Goal: Task Accomplishment & Management: Manage account settings

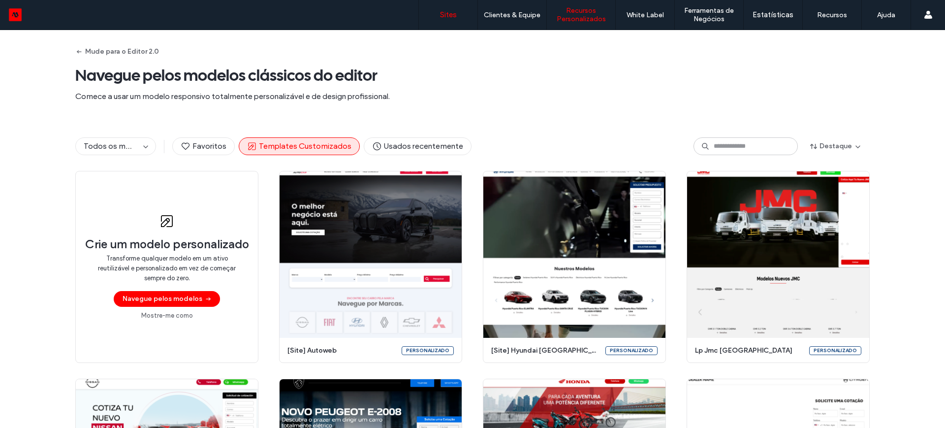
click at [448, 12] on label "Sites" at bounding box center [448, 14] width 17 height 9
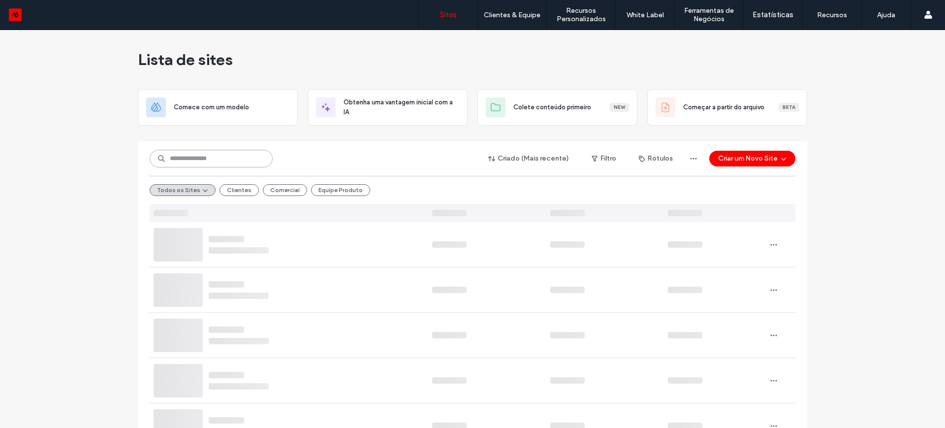
click at [208, 157] on input at bounding box center [211, 159] width 123 height 18
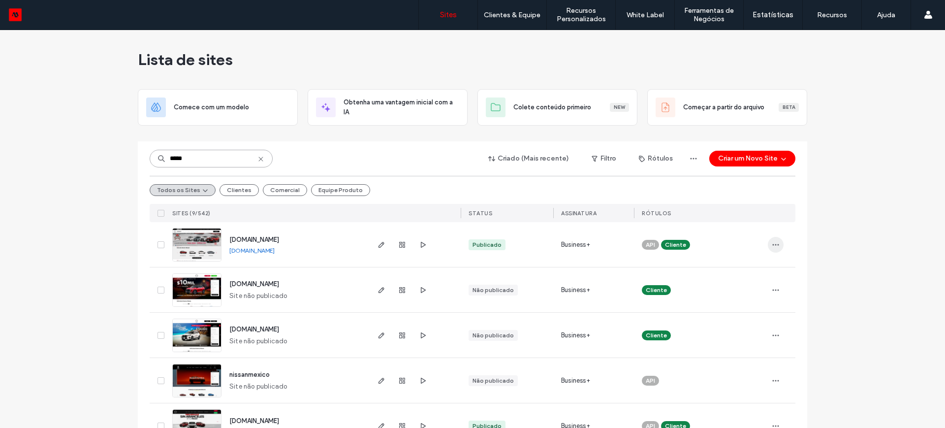
type input "*****"
click at [774, 245] on icon "button" at bounding box center [776, 245] width 8 height 8
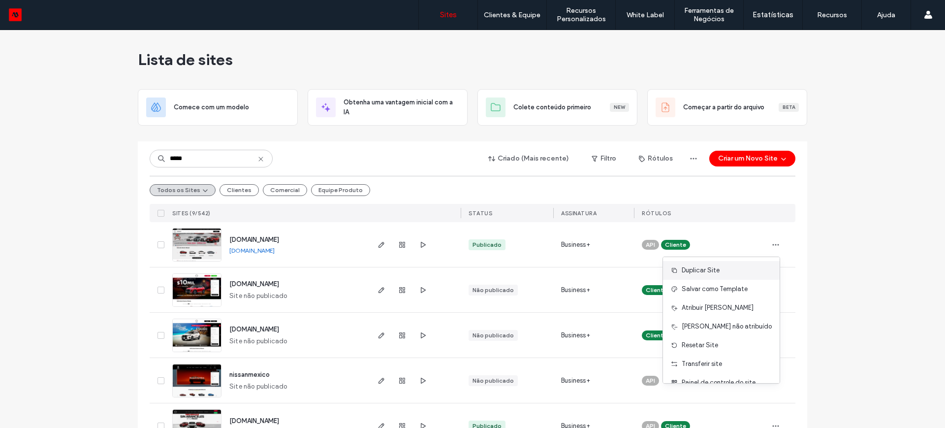
click at [713, 272] on span "Duplicar Site" at bounding box center [701, 270] width 38 height 10
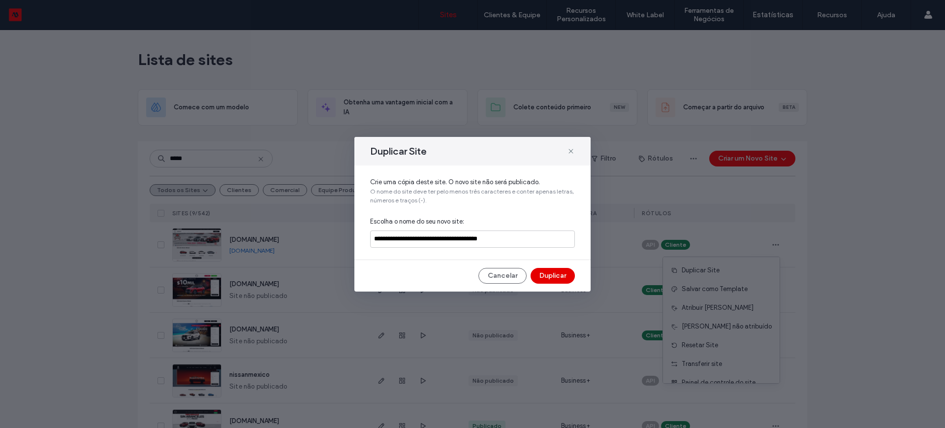
click at [559, 277] on button "Duplicar" at bounding box center [553, 276] width 44 height 16
drag, startPoint x: 515, startPoint y: 237, endPoint x: 358, endPoint y: 242, distance: 156.2
click at [358, 242] on div "**********" at bounding box center [473, 212] width 236 height 94
type input "**********"
click at [551, 277] on button "Duplicar" at bounding box center [553, 276] width 44 height 16
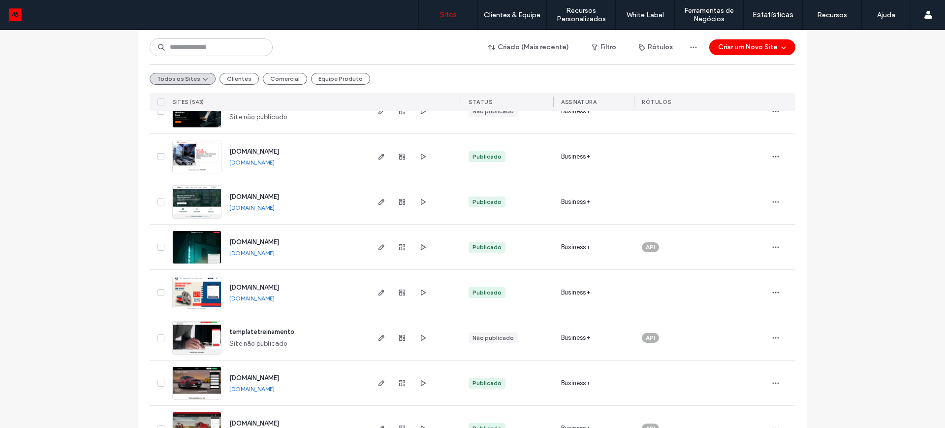
scroll to position [431, 0]
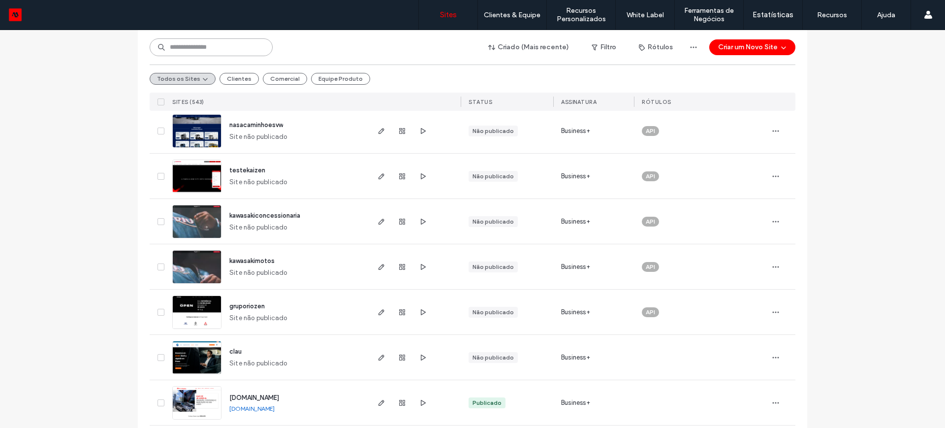
click at [198, 53] on input at bounding box center [211, 47] width 123 height 18
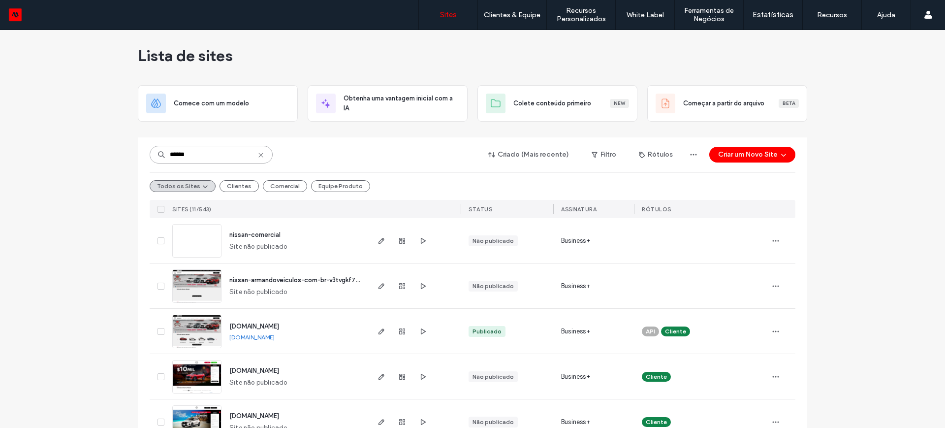
scroll to position [0, 0]
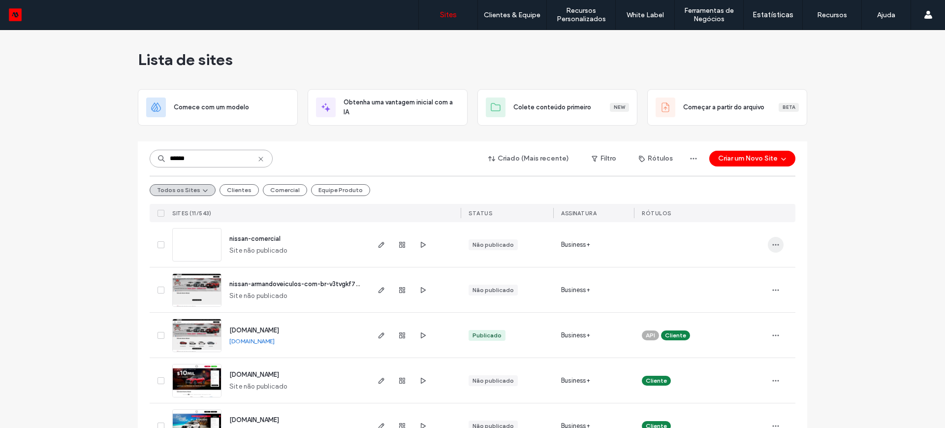
type input "******"
click at [772, 244] on icon "button" at bounding box center [776, 245] width 8 height 8
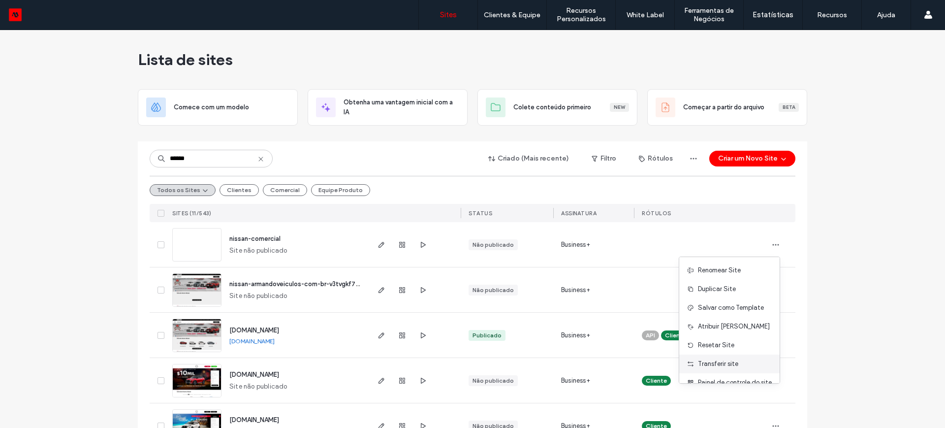
scroll to position [32, 0]
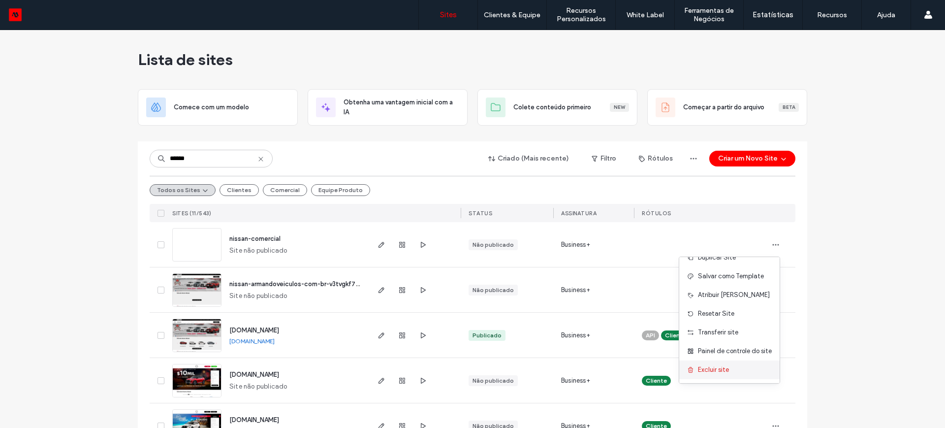
click at [711, 368] on span "Excluir site" at bounding box center [713, 370] width 31 height 10
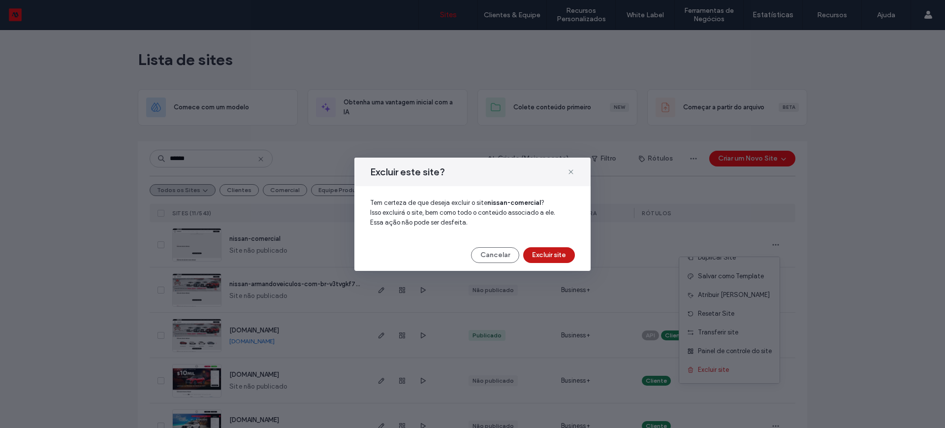
click at [549, 256] on button "Excluir site" at bounding box center [549, 255] width 52 height 16
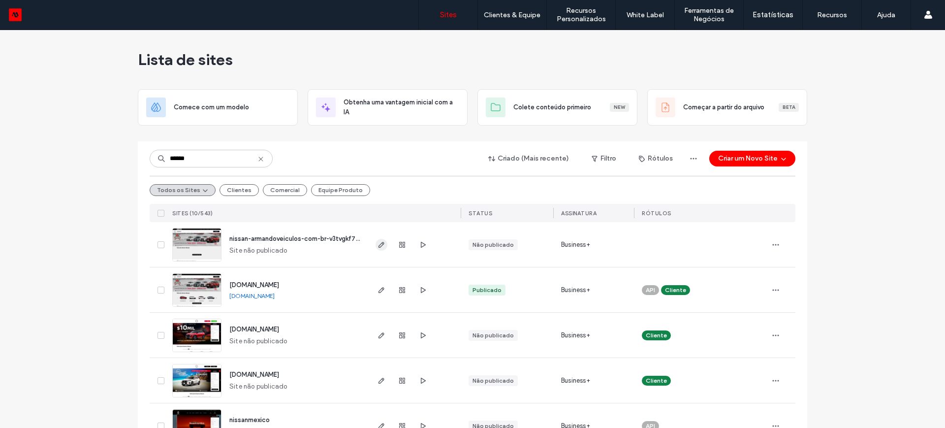
click at [379, 244] on use "button" at bounding box center [382, 245] width 6 height 6
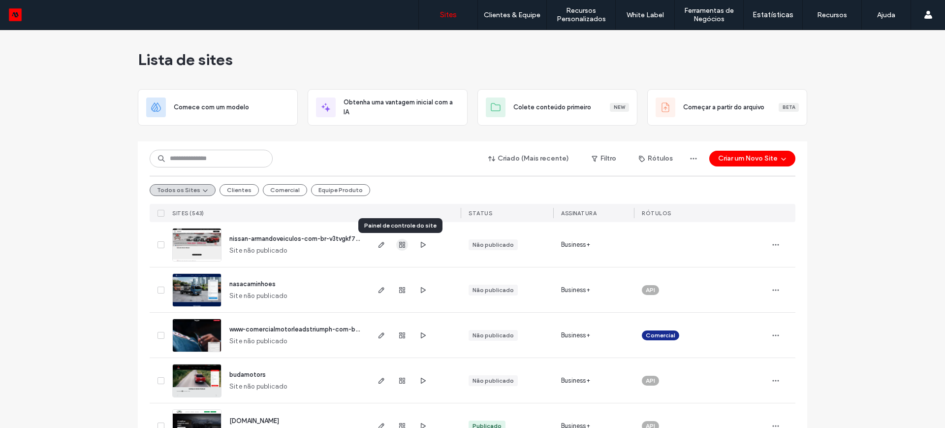
click at [400, 244] on icon "button" at bounding box center [402, 245] width 8 height 8
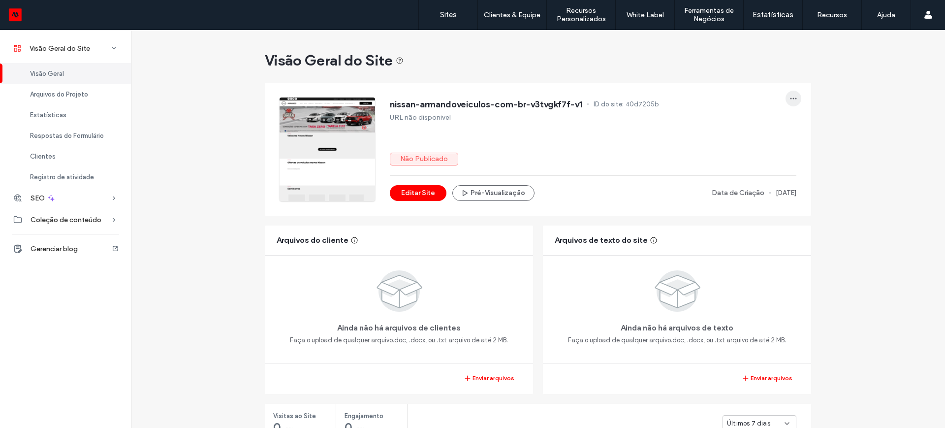
click at [790, 97] on icon "button" at bounding box center [794, 99] width 8 height 8
click at [757, 122] on span "Renomear Site" at bounding box center [745, 124] width 43 height 10
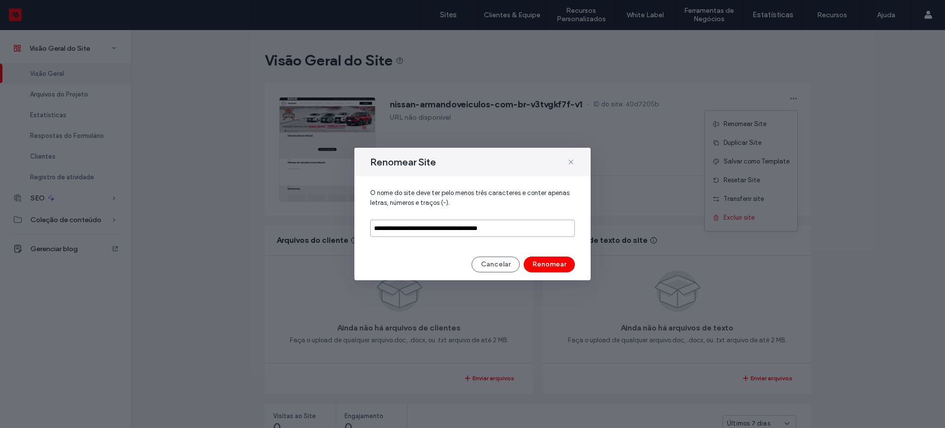
click at [538, 229] on input "**********" at bounding box center [472, 228] width 205 height 17
type input "**********"
click at [550, 268] on button "Renomear" at bounding box center [549, 265] width 51 height 16
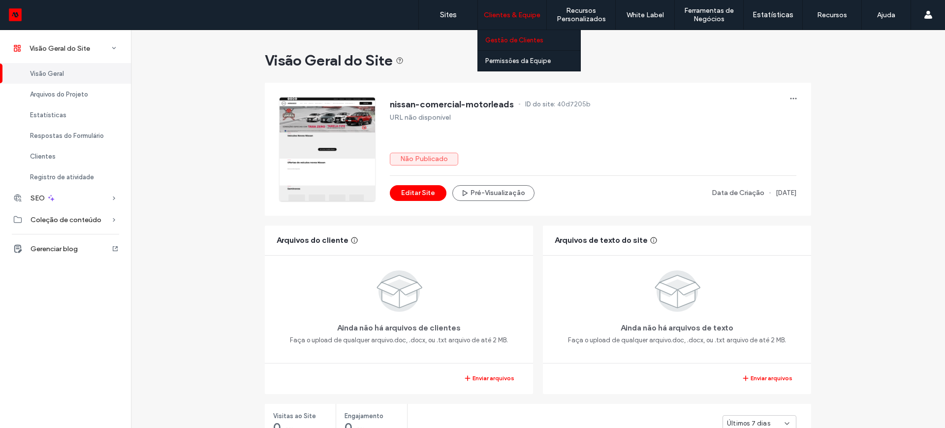
click at [506, 38] on label "Gestão de Clientes" at bounding box center [515, 39] width 58 height 7
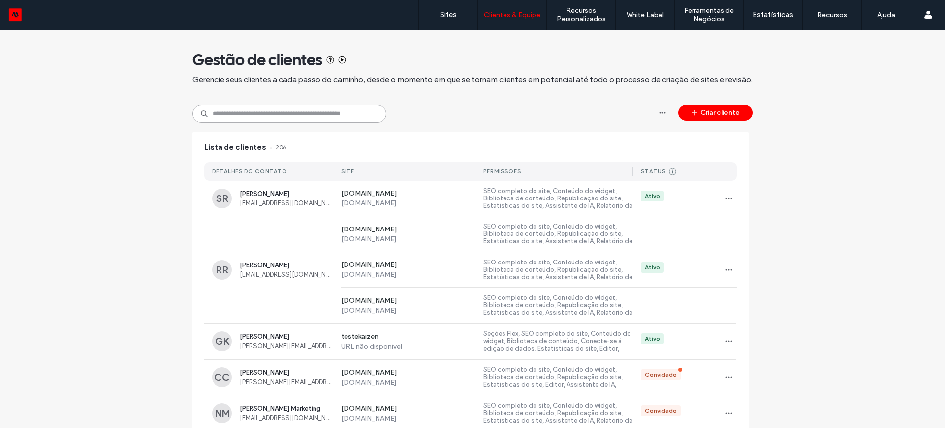
click at [256, 118] on input at bounding box center [290, 114] width 194 height 18
type input "****"
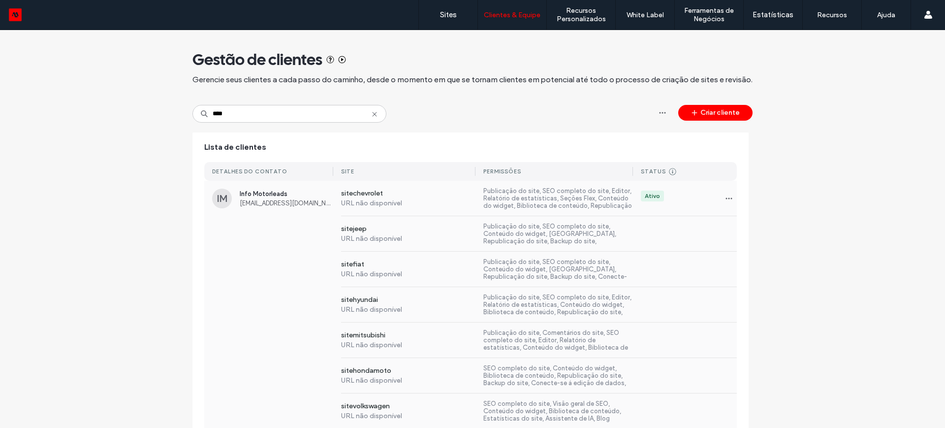
click at [263, 191] on span "Info Motorleads" at bounding box center [287, 193] width 94 height 7
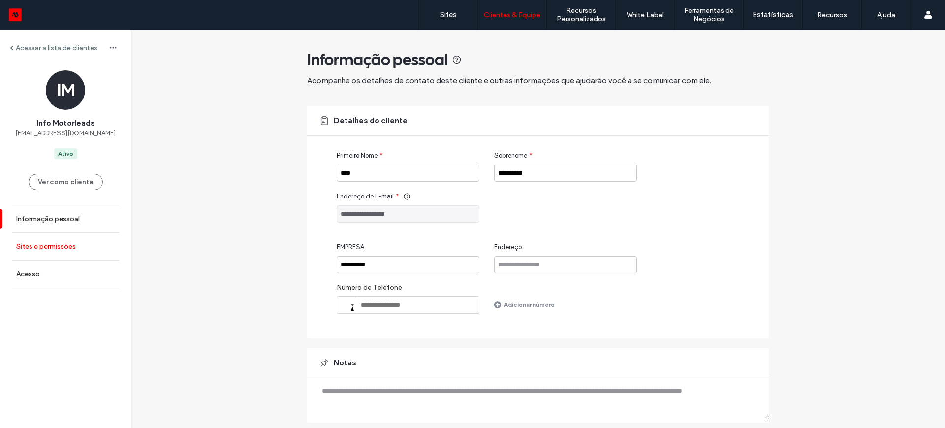
click at [37, 250] on label "Sites e permissões" at bounding box center [46, 246] width 60 height 8
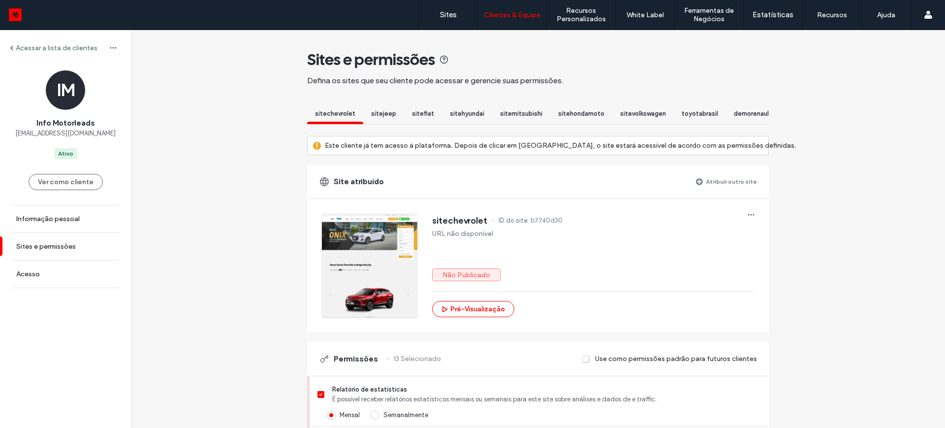
click at [714, 189] on label "Atribuir outro site" at bounding box center [731, 181] width 51 height 17
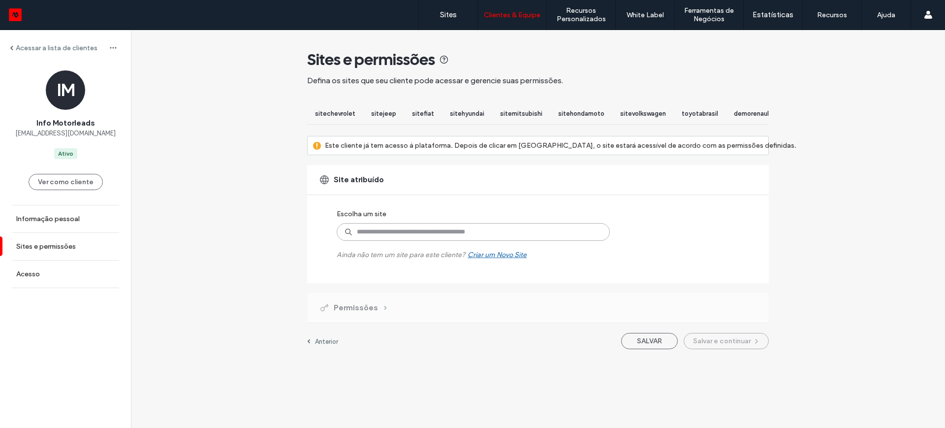
click at [386, 238] on input at bounding box center [473, 232] width 273 height 18
type input "******"
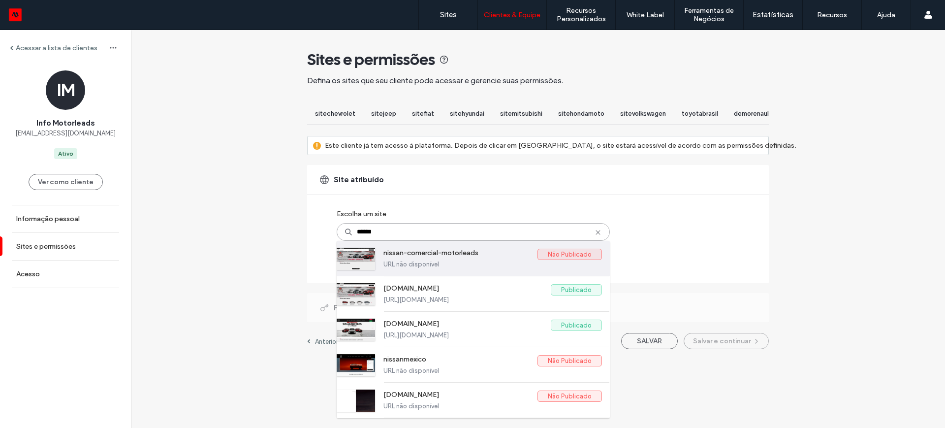
click at [418, 260] on label "nissan-comercial-motorleads" at bounding box center [461, 255] width 154 height 12
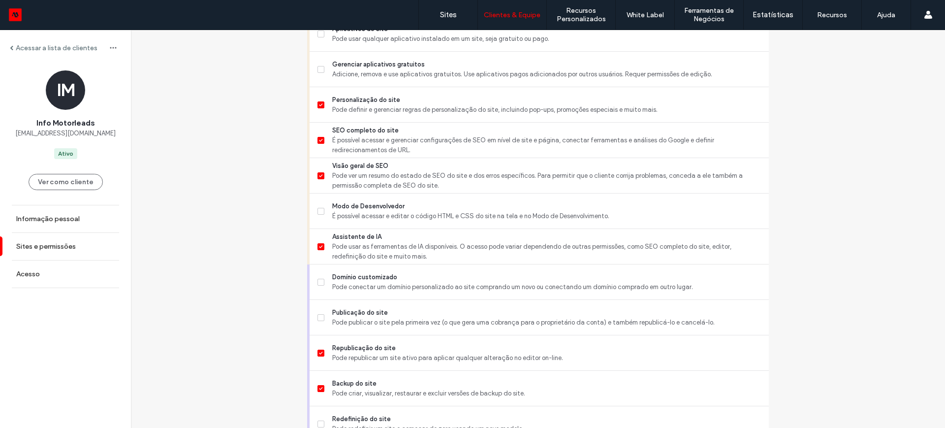
scroll to position [859, 0]
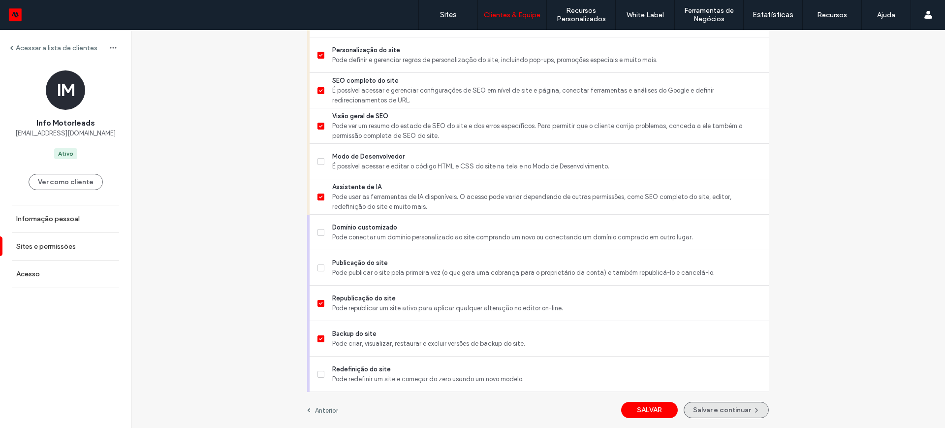
click at [707, 408] on button "Salvar e continuar" at bounding box center [726, 410] width 85 height 16
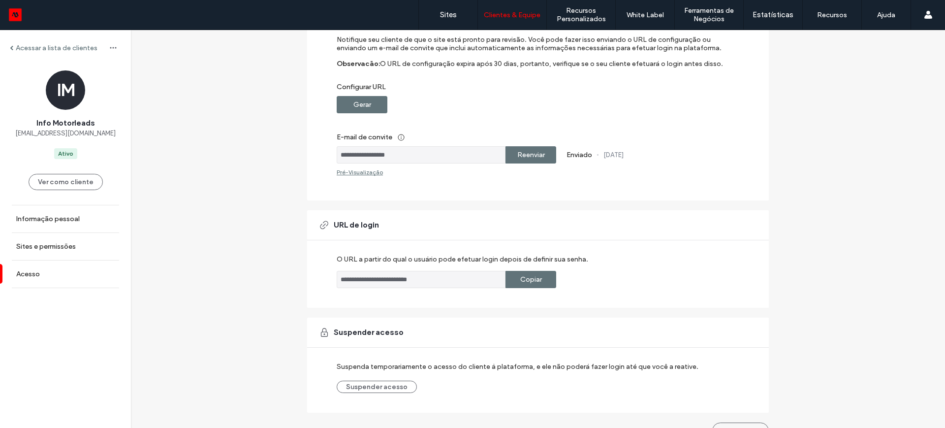
scroll to position [136, 0]
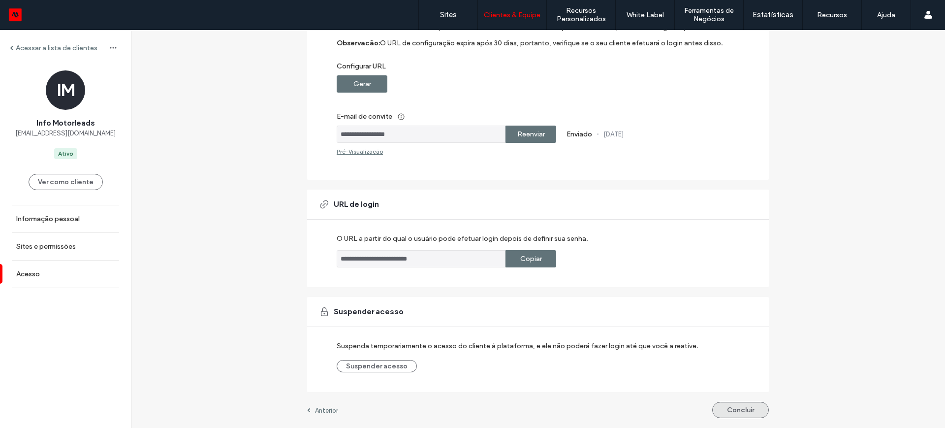
click at [736, 409] on button "Concluir" at bounding box center [741, 410] width 57 height 16
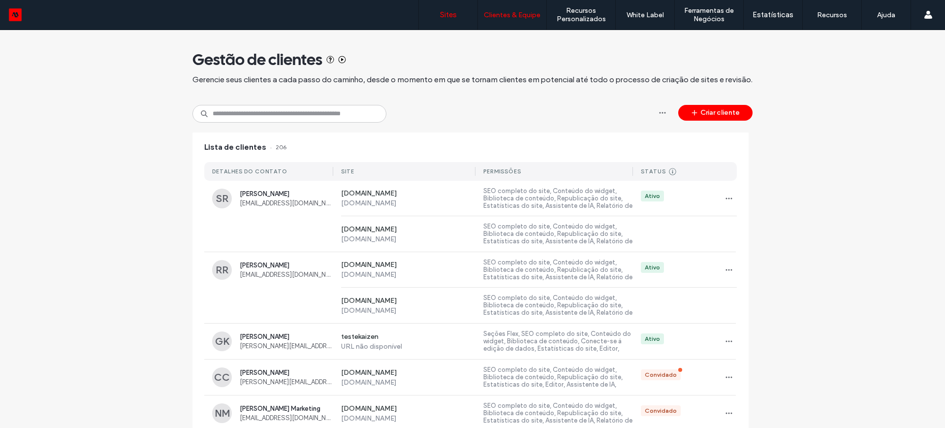
click at [446, 14] on label "Sites" at bounding box center [448, 14] width 17 height 9
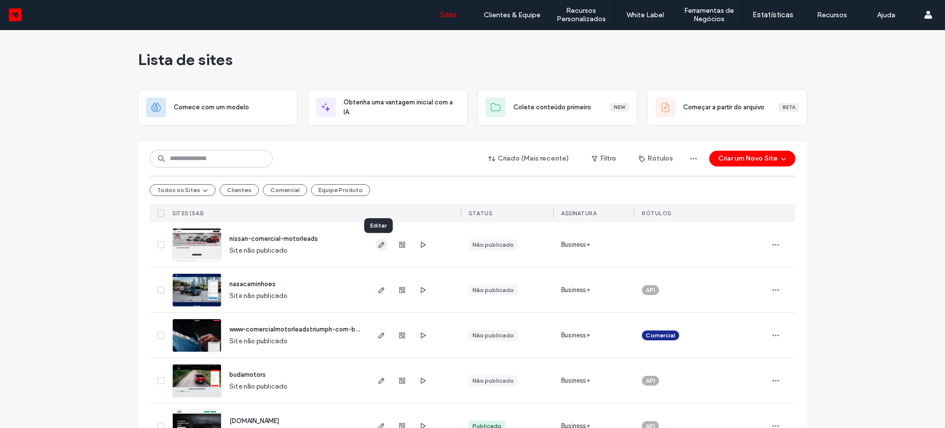
click at [378, 243] on icon "button" at bounding box center [382, 245] width 8 height 8
click at [773, 243] on icon "button" at bounding box center [776, 245] width 8 height 8
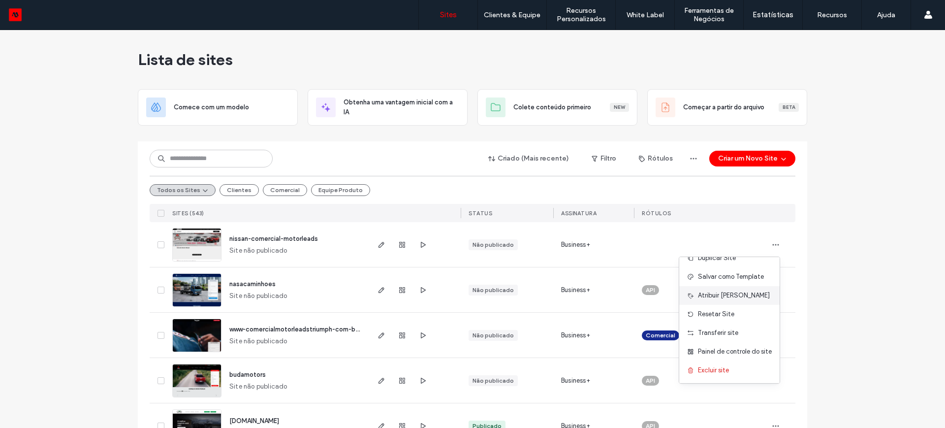
scroll to position [32, 0]
click at [708, 295] on span "Atribuir Rótulo" at bounding box center [734, 295] width 72 height 10
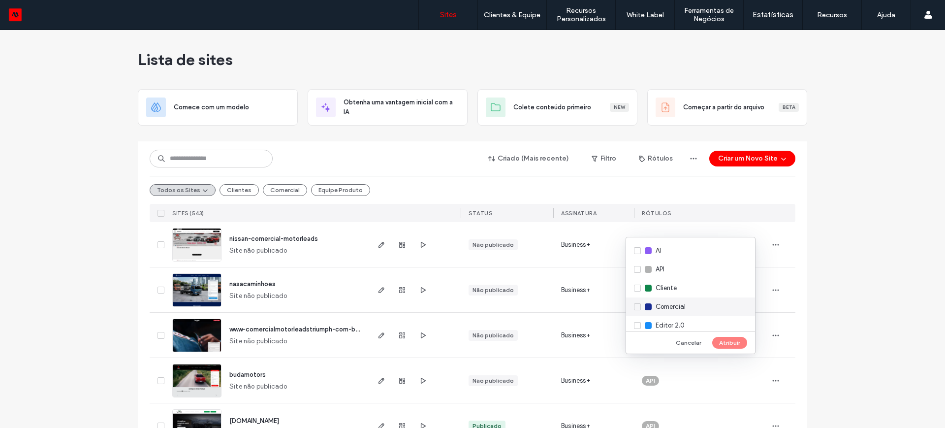
click at [635, 306] on div "Comercial" at bounding box center [690, 306] width 129 height 19
click at [733, 340] on button "Atribuir" at bounding box center [730, 343] width 35 height 12
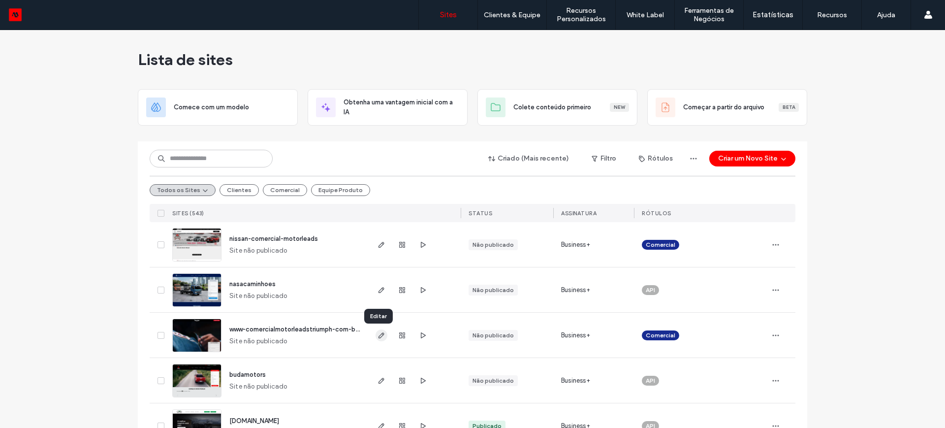
click at [378, 336] on icon "button" at bounding box center [382, 335] width 8 height 8
